Goal: Task Accomplishment & Management: Use online tool/utility

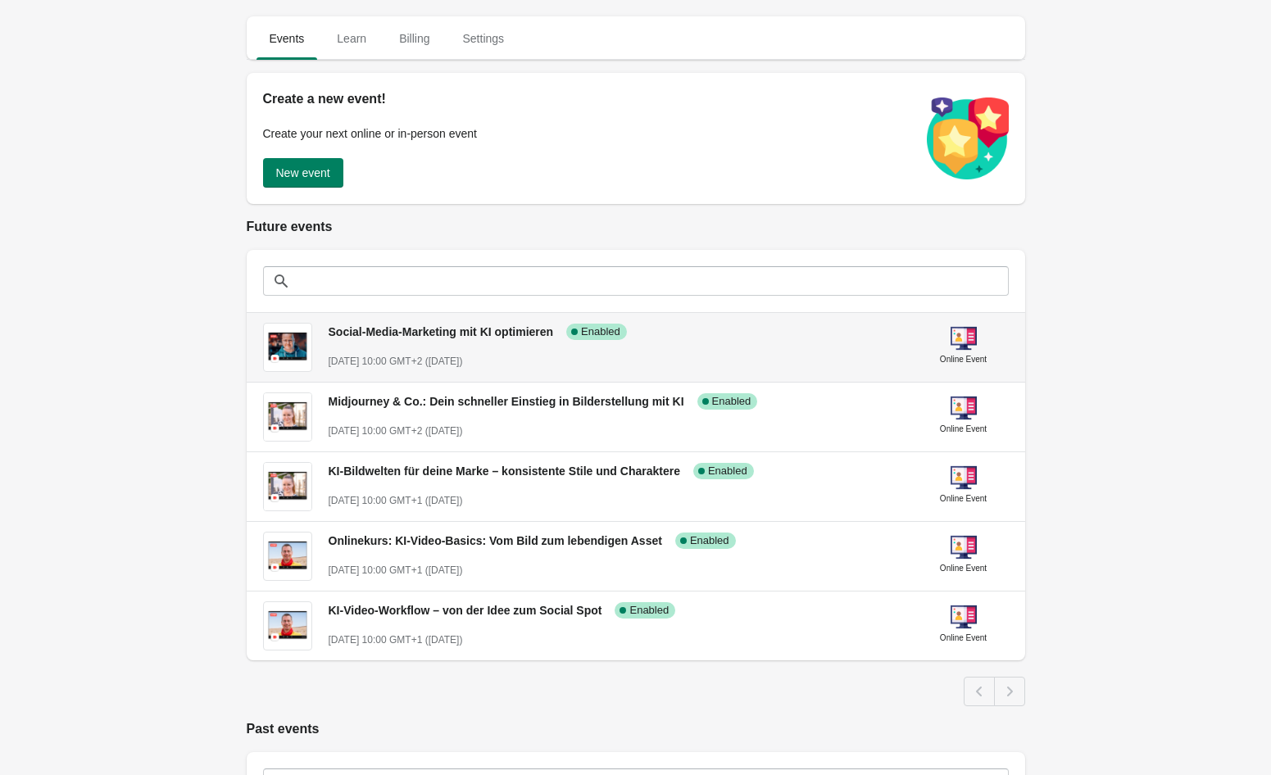
click at [522, 332] on span "Social-Media-Marketing mit KI optimieren" at bounding box center [441, 331] width 225 height 13
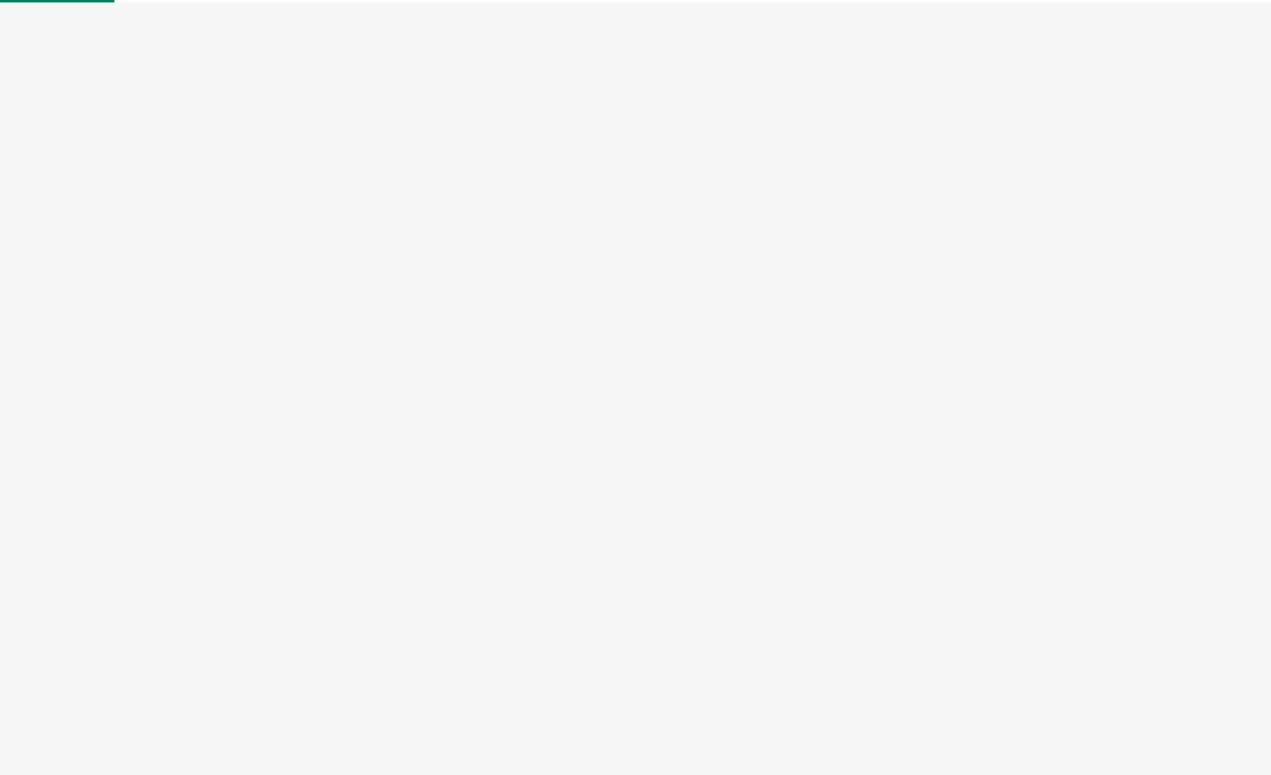
select select "US"
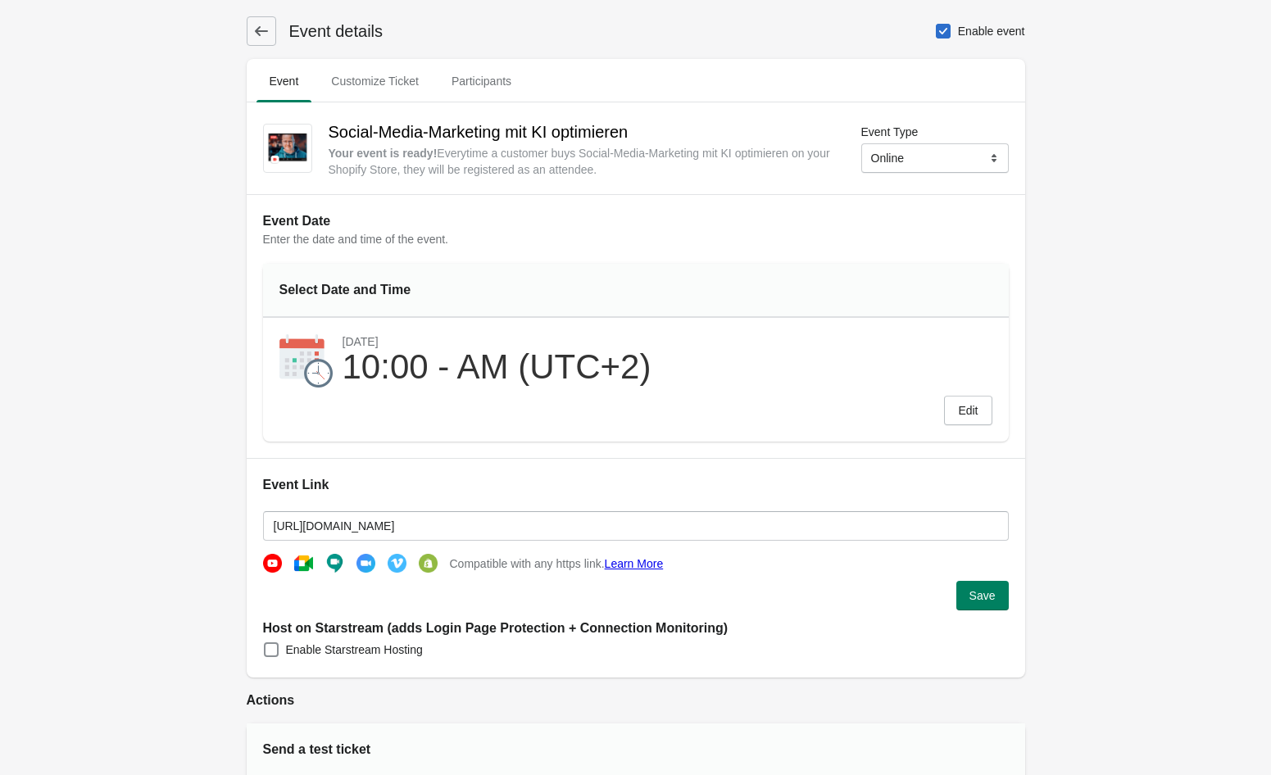
click at [936, 35] on span at bounding box center [943, 31] width 15 height 15
click at [936, 25] on input "Enable event" at bounding box center [936, 24] width 1 height 1
checkbox input "false"
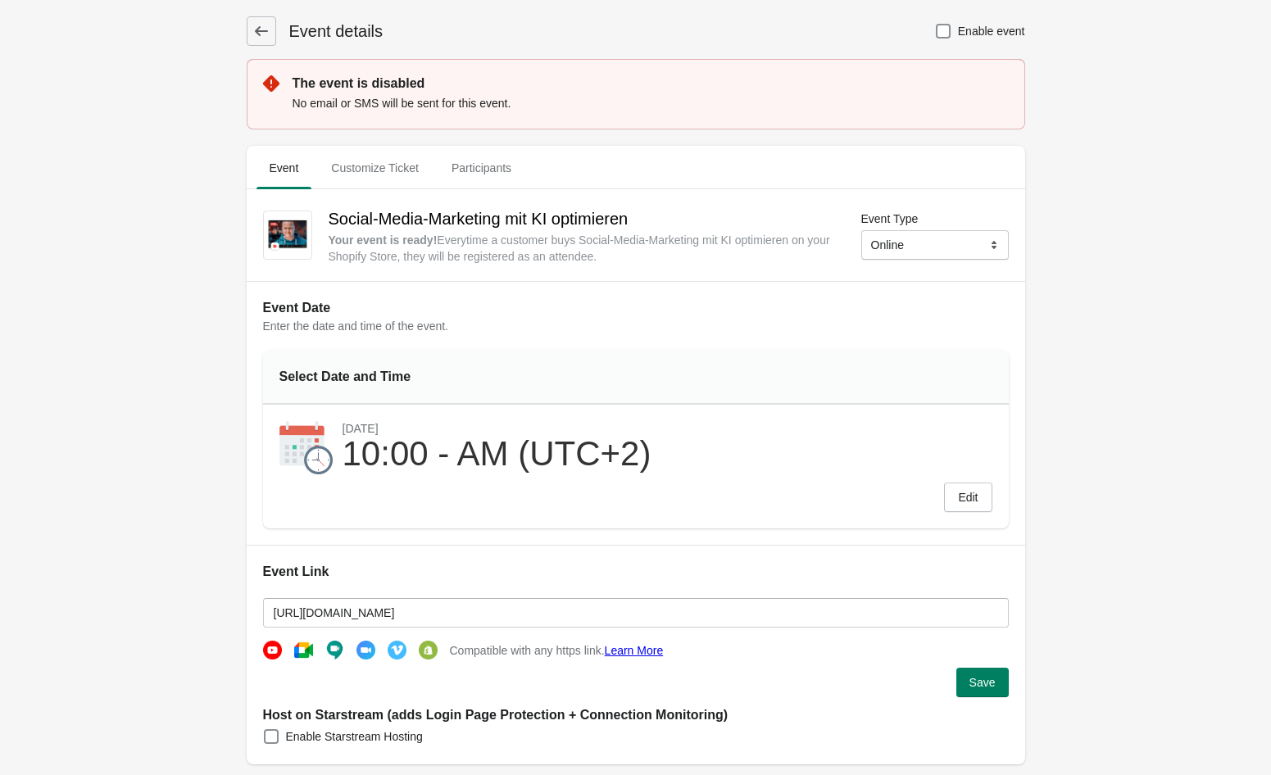
click at [270, 20] on button at bounding box center [262, 31] width 30 height 30
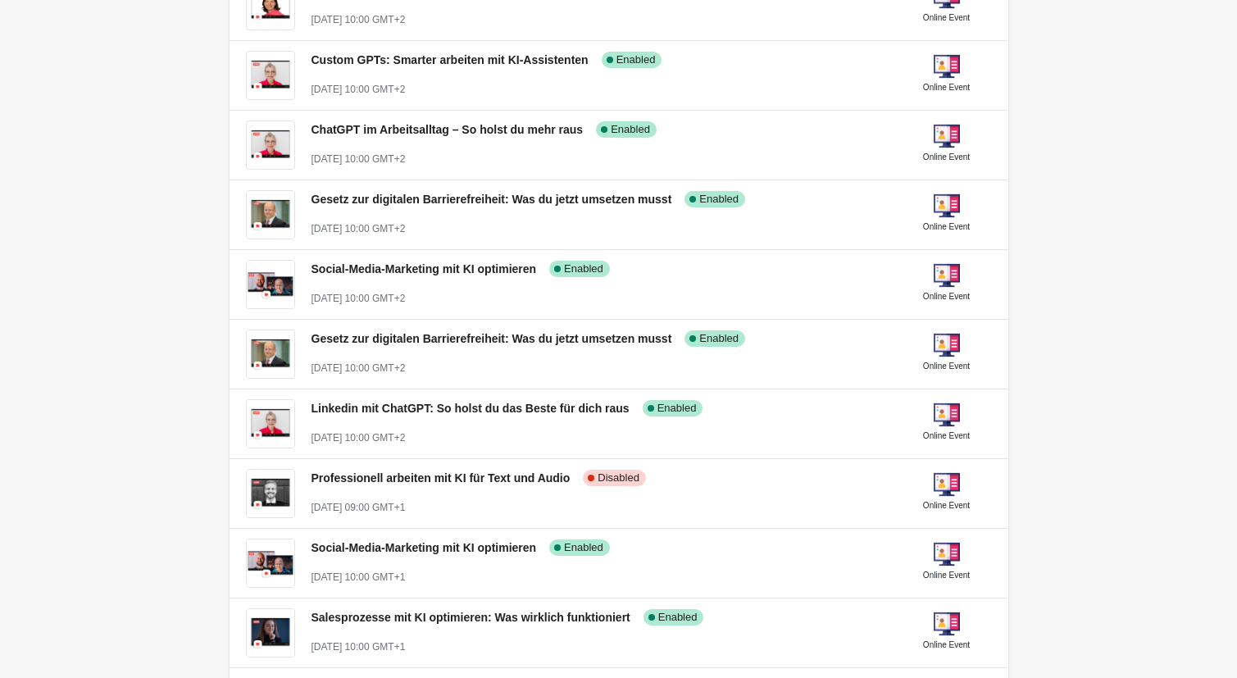
scroll to position [651, 0]
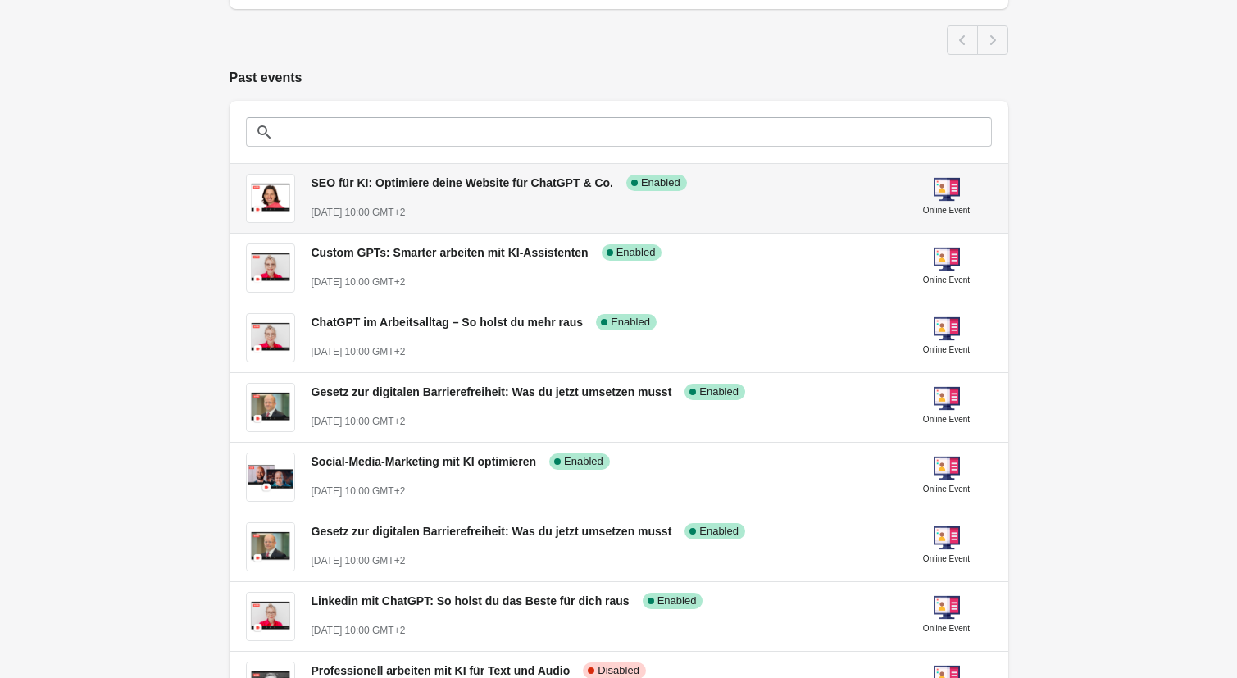
click at [476, 182] on span "SEO für KI: Optimiere deine Website für ChatGPT & Co." at bounding box center [462, 182] width 302 height 13
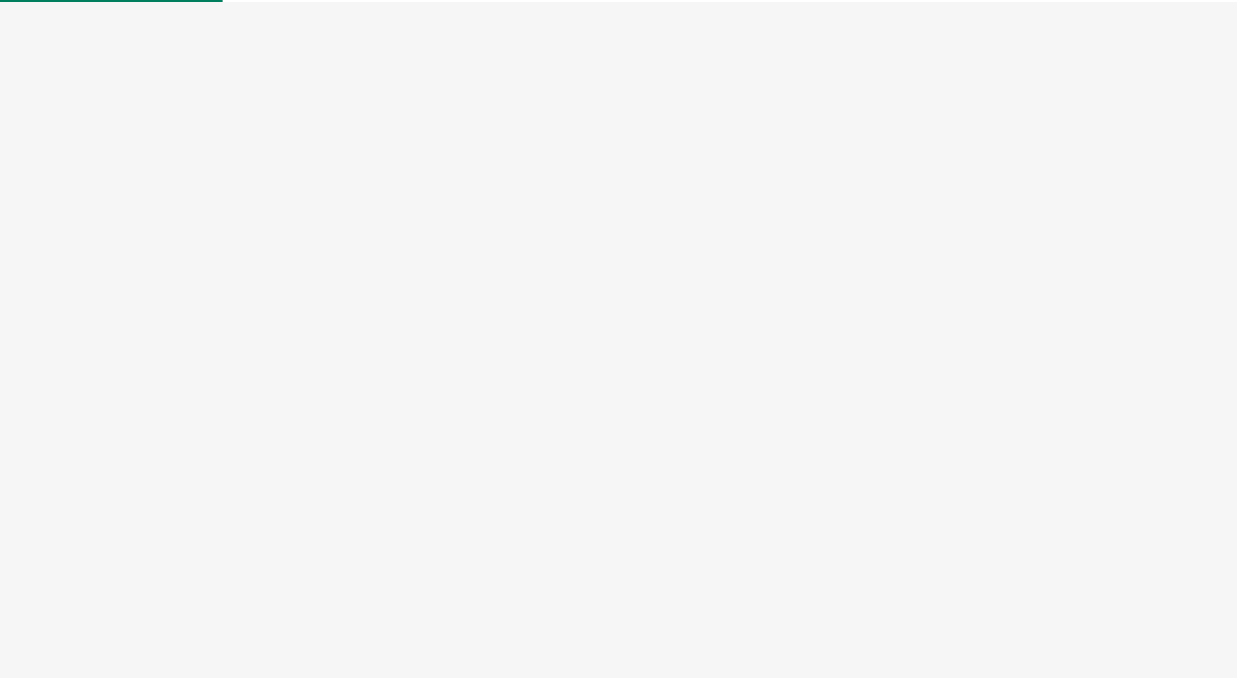
select select "US"
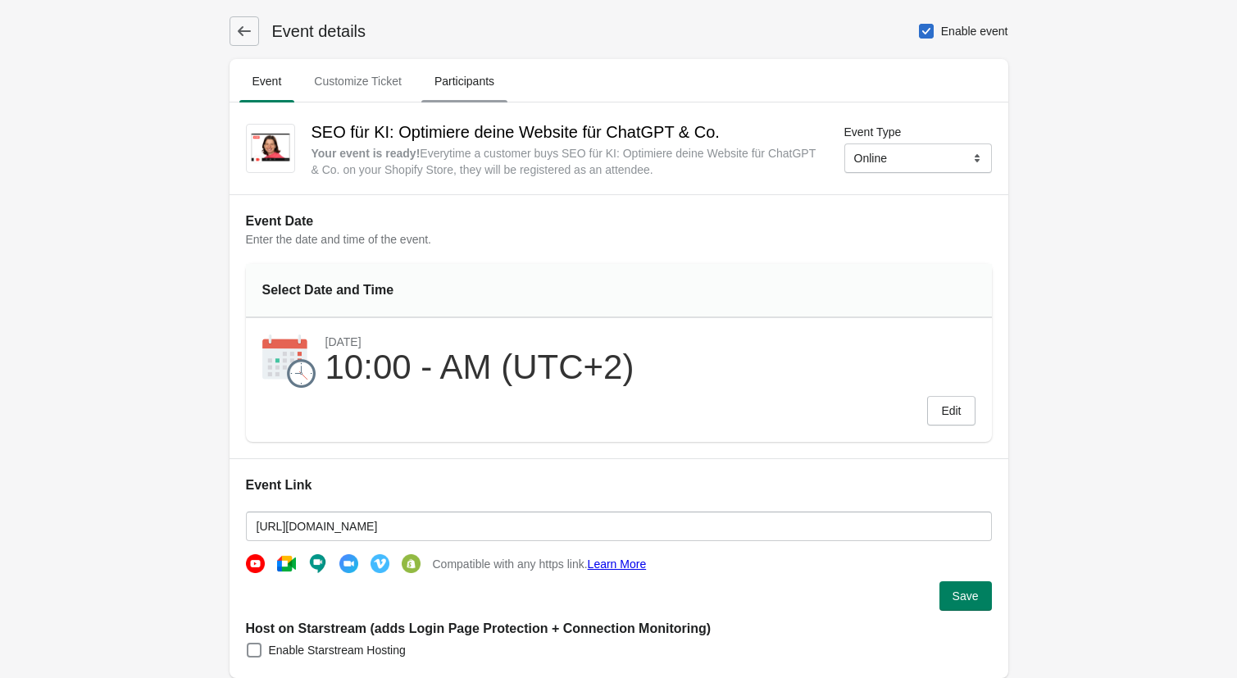
click at [475, 98] on button "Participants" at bounding box center [464, 81] width 93 height 43
select select "US"
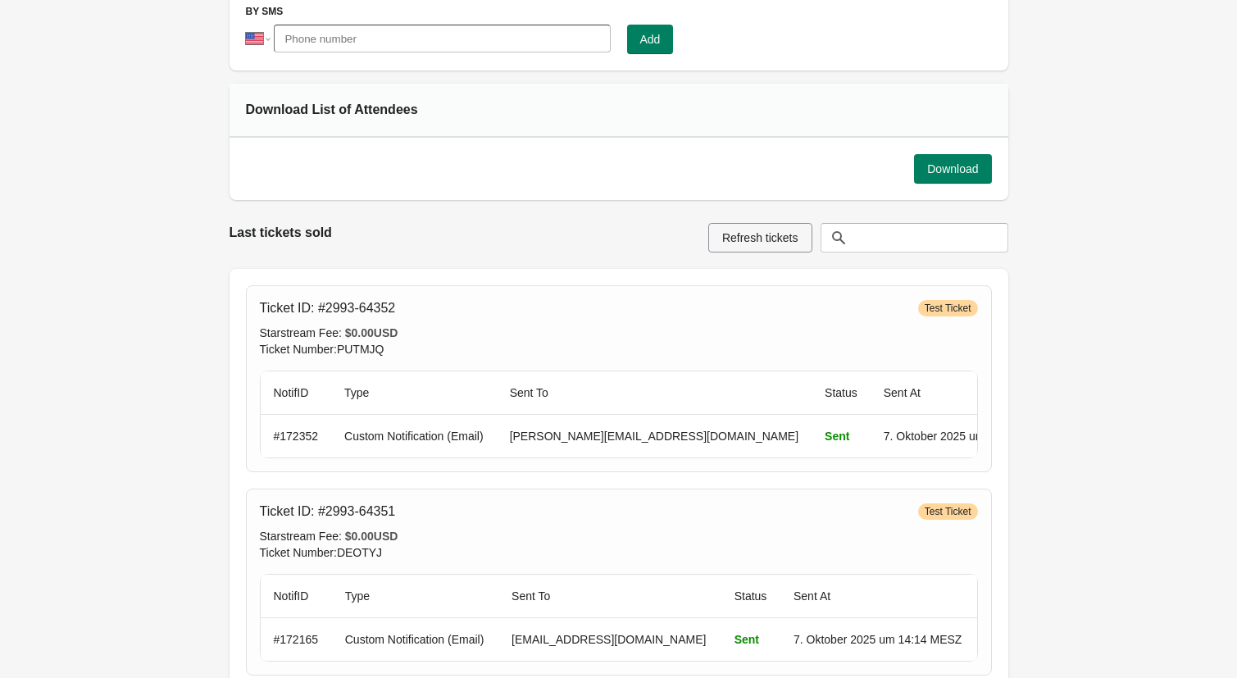
scroll to position [367, 0]
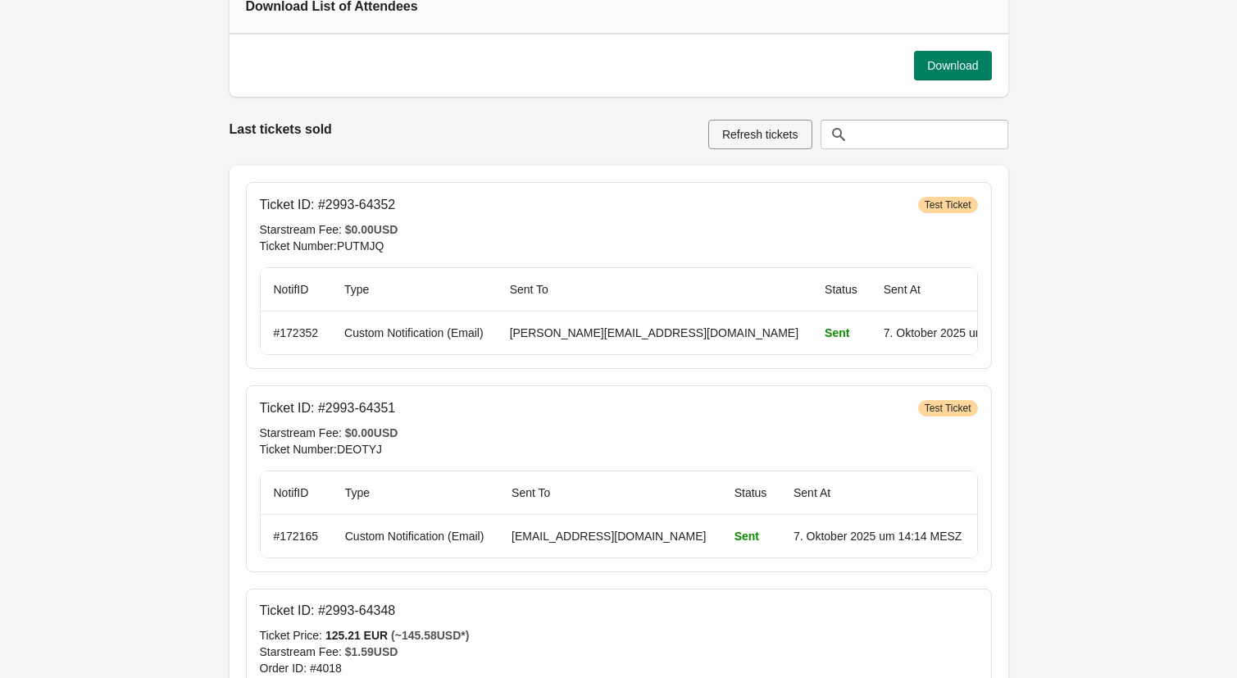
click at [867, 126] on div at bounding box center [914, 135] width 188 height 30
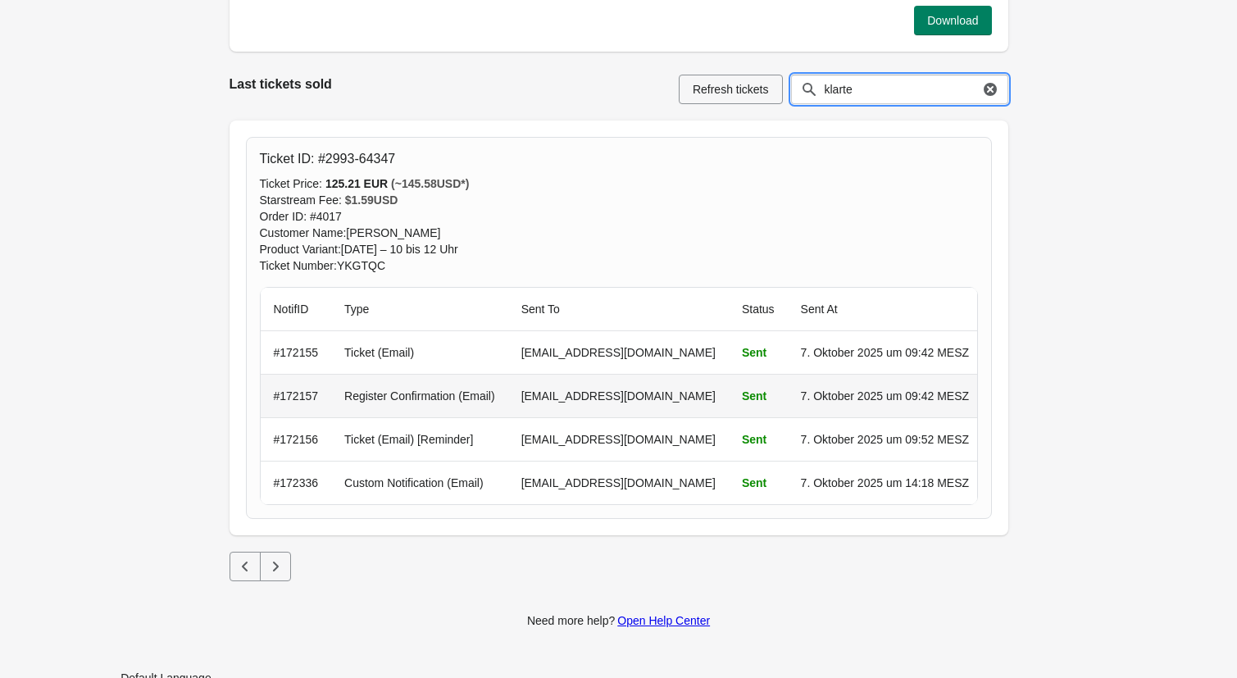
scroll to position [415, 0]
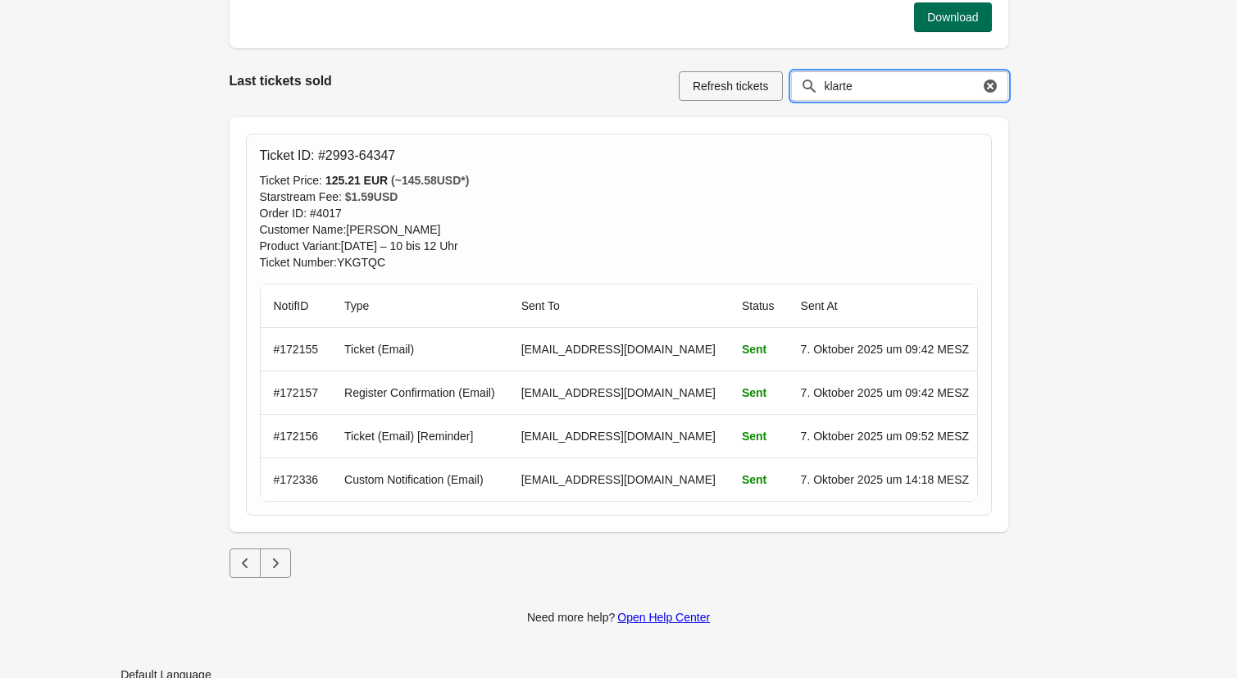
type input "klarte"
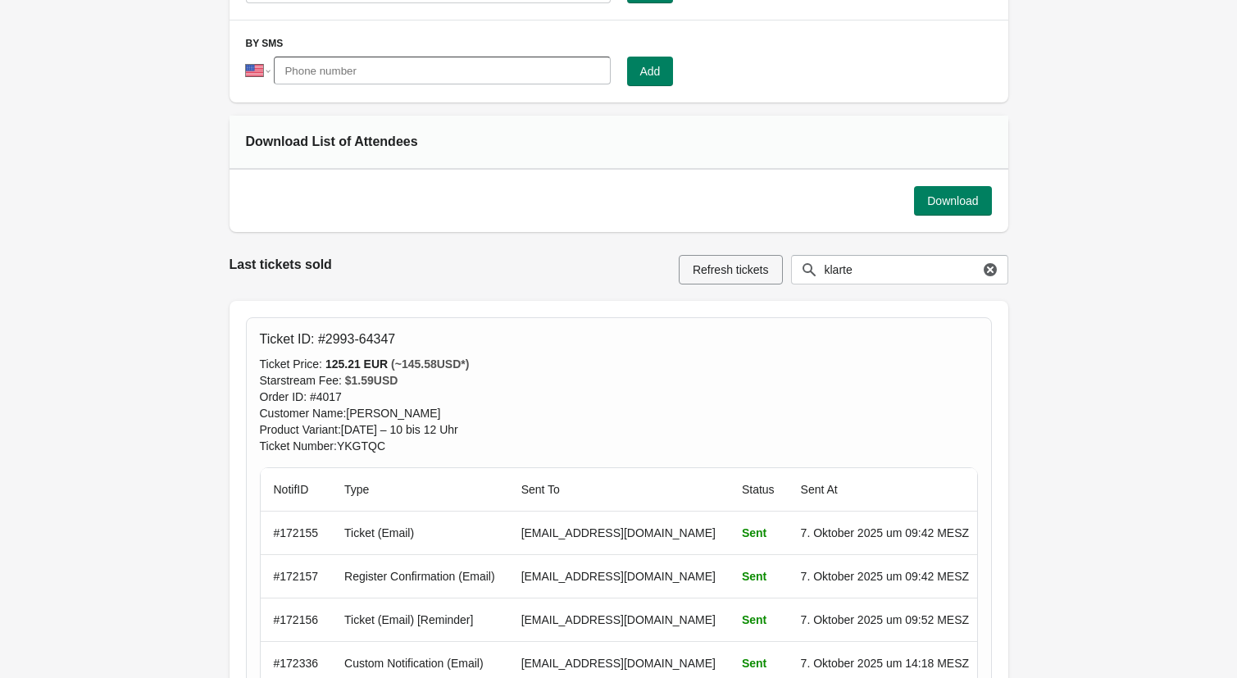
scroll to position [472, 0]
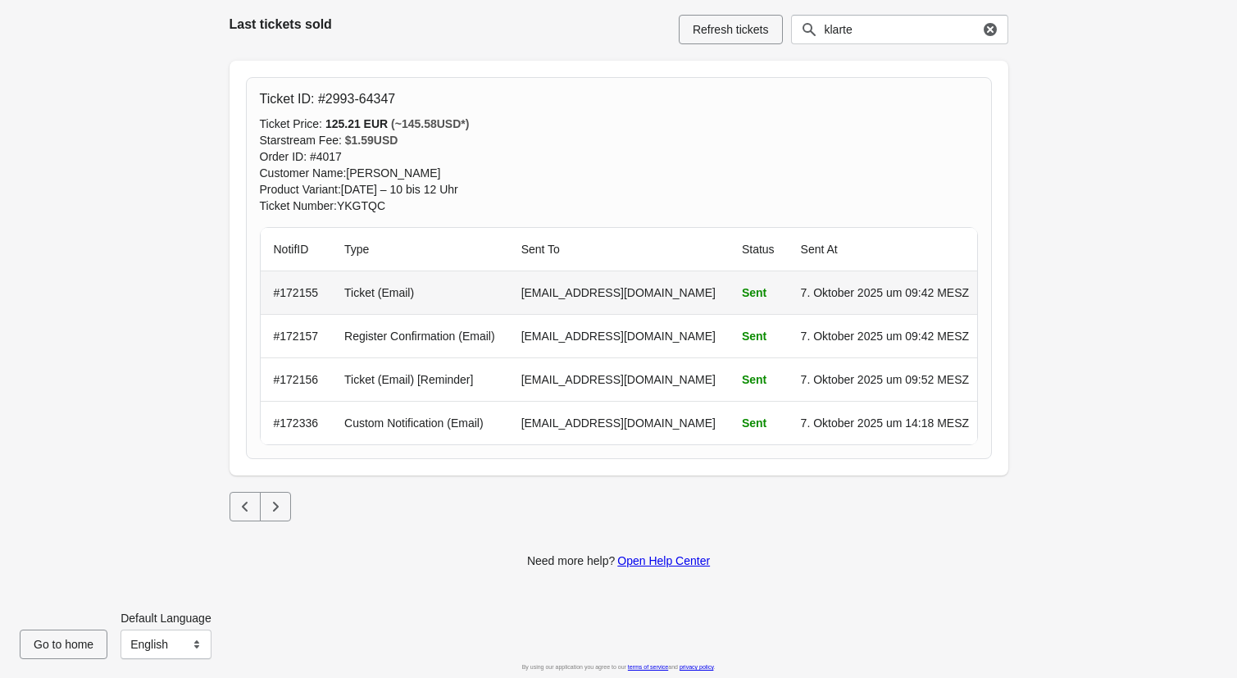
click at [391, 296] on td "Ticket (Email)" at bounding box center [419, 292] width 177 height 43
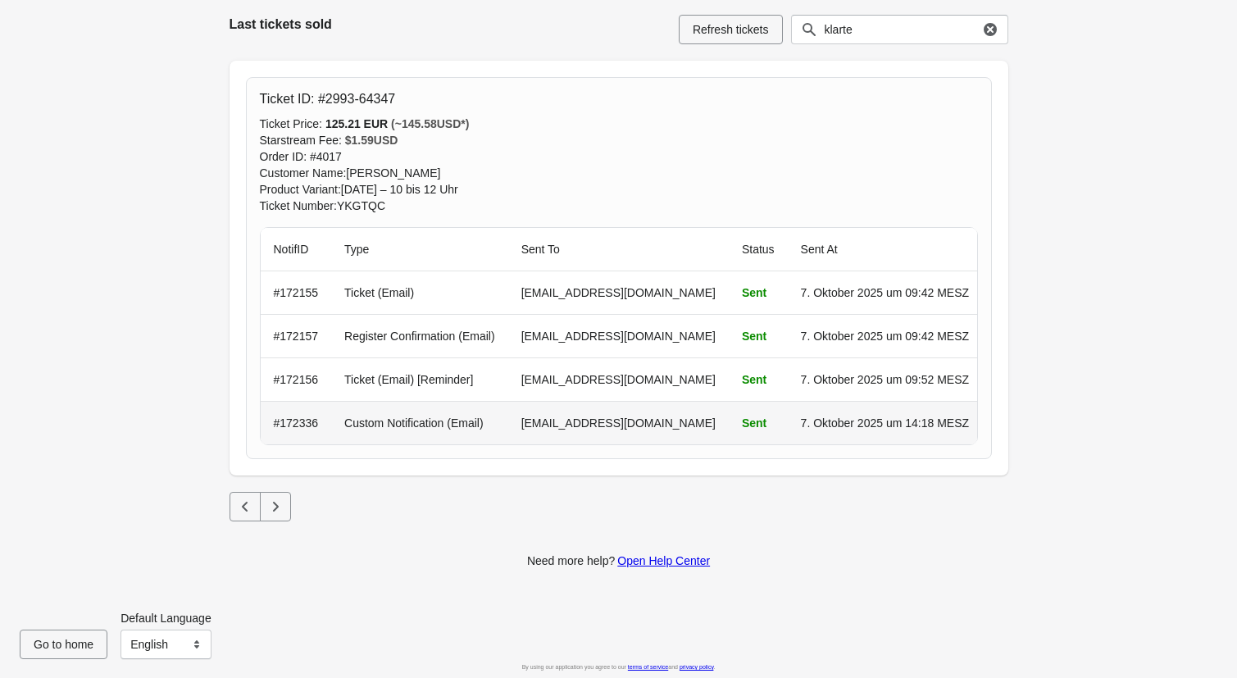
click at [389, 416] on td "Custom Notification (Email)" at bounding box center [419, 422] width 177 height 43
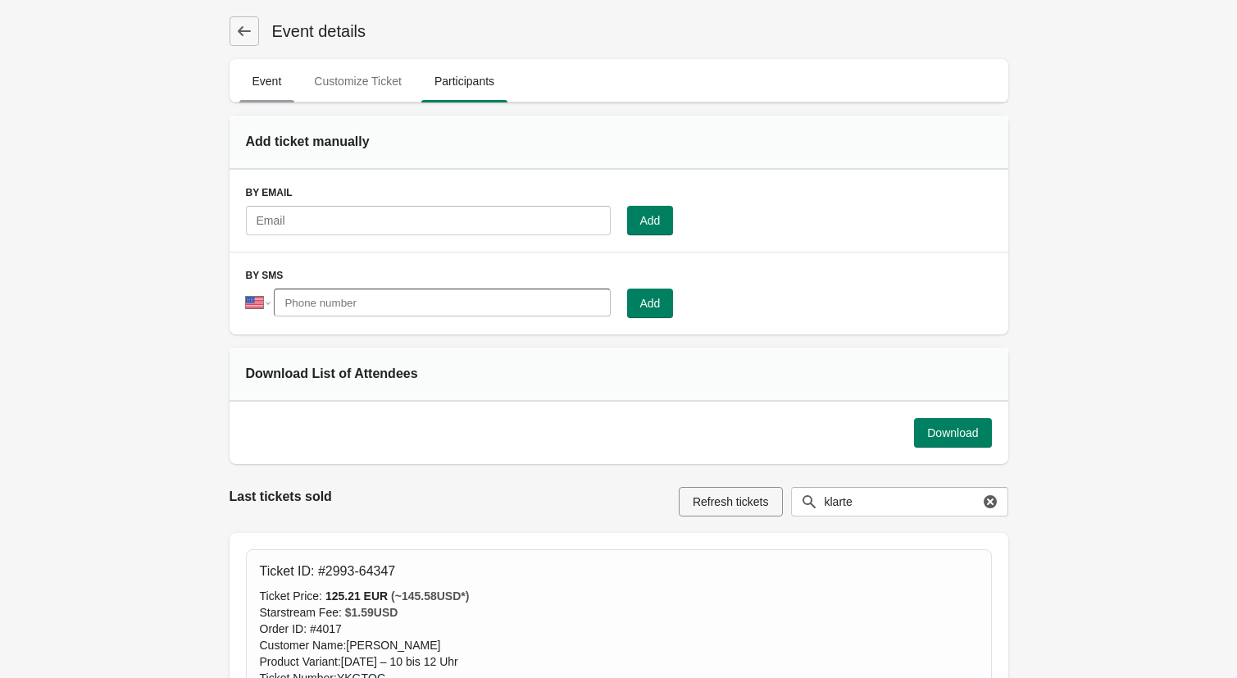
click at [283, 70] on span "Event" at bounding box center [267, 81] width 56 height 30
select select "US"
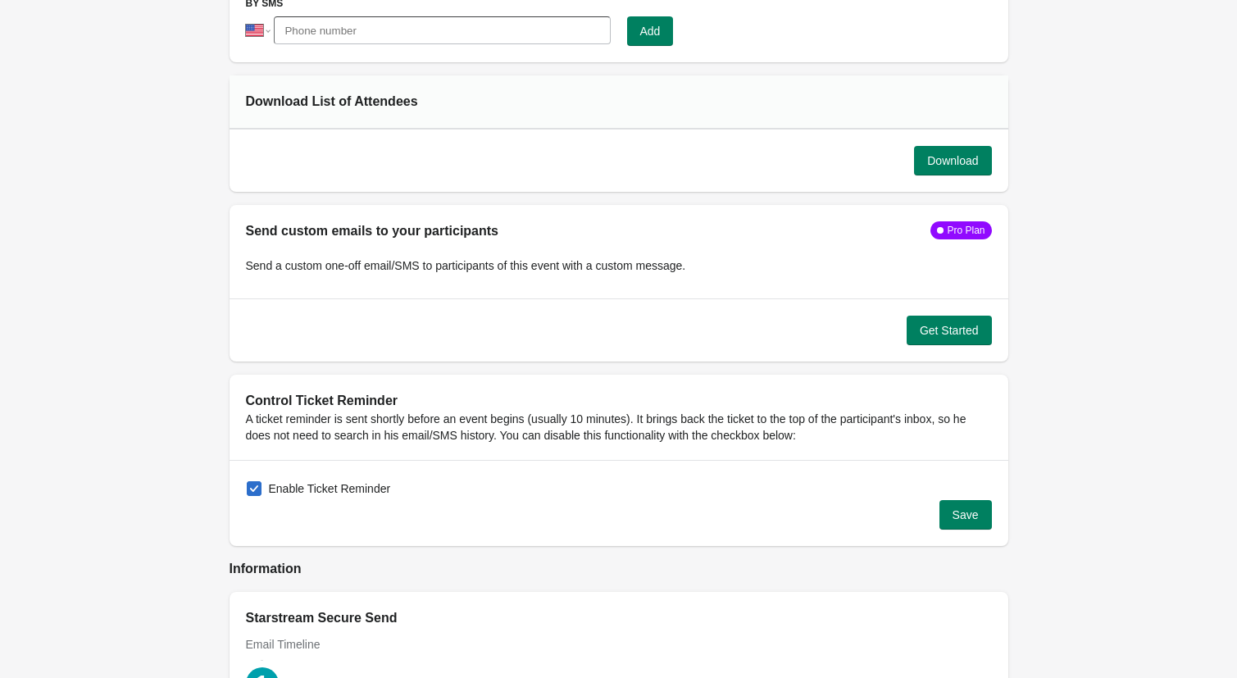
scroll to position [1439, 0]
